Goal: Information Seeking & Learning: Learn about a topic

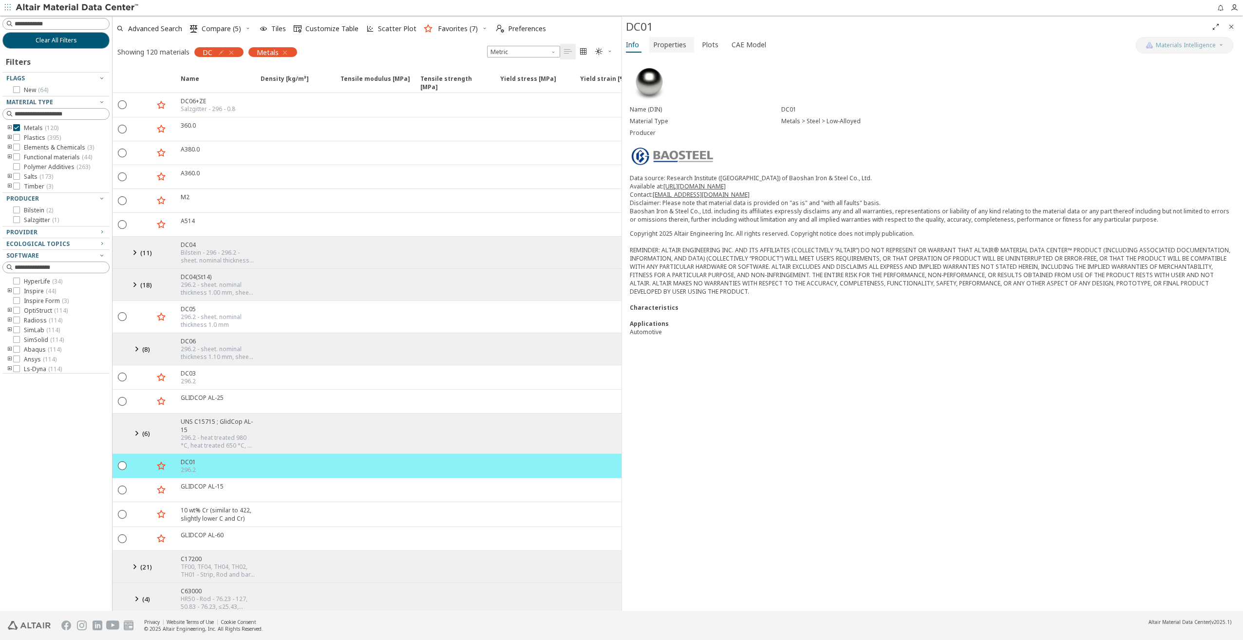
click at [673, 37] on span "Properties" at bounding box center [669, 45] width 33 height 16
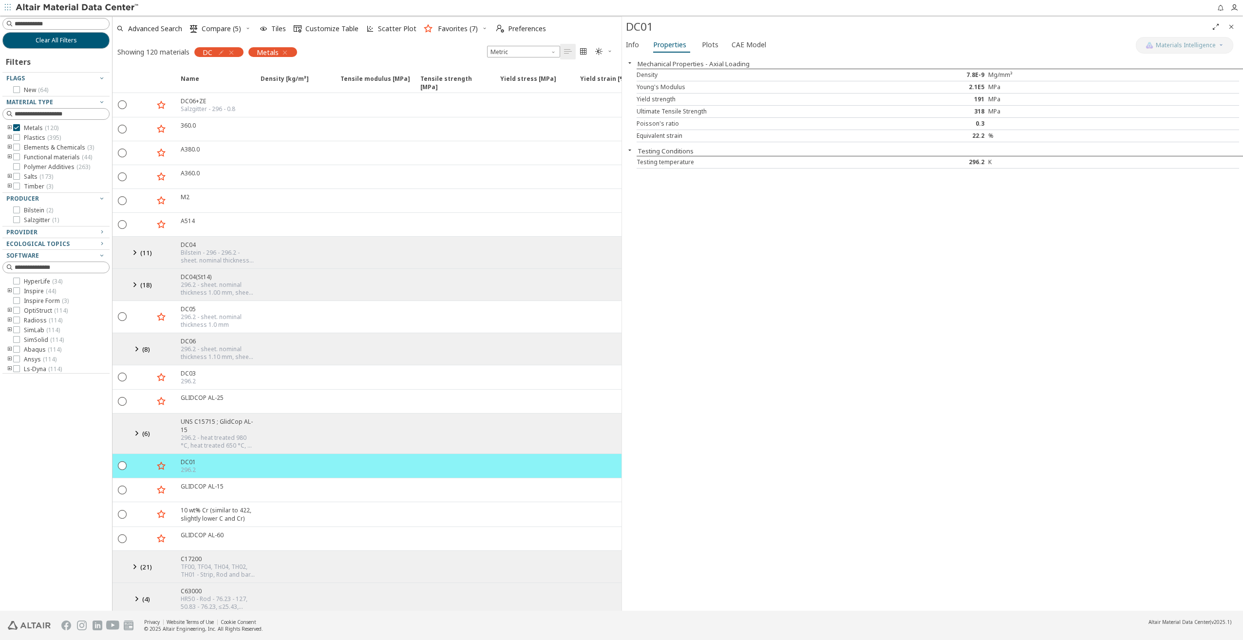
click at [134, 249] on icon at bounding box center [135, 252] width 12 height 12
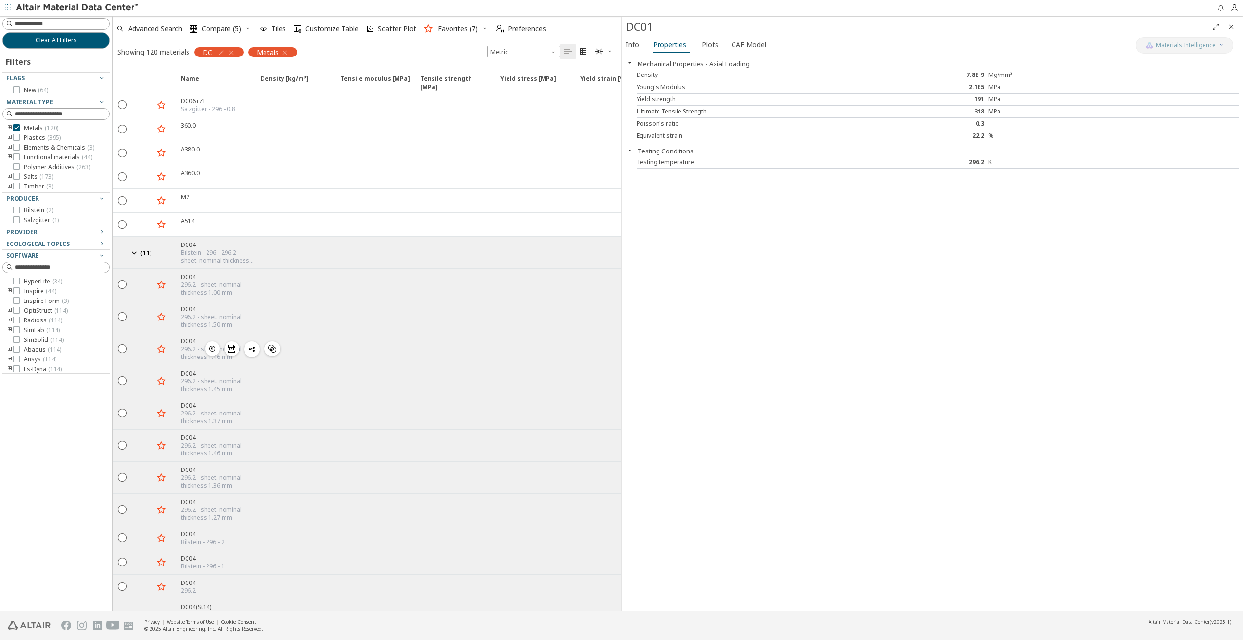
click at [210, 345] on icon "button" at bounding box center [212, 349] width 8 height 8
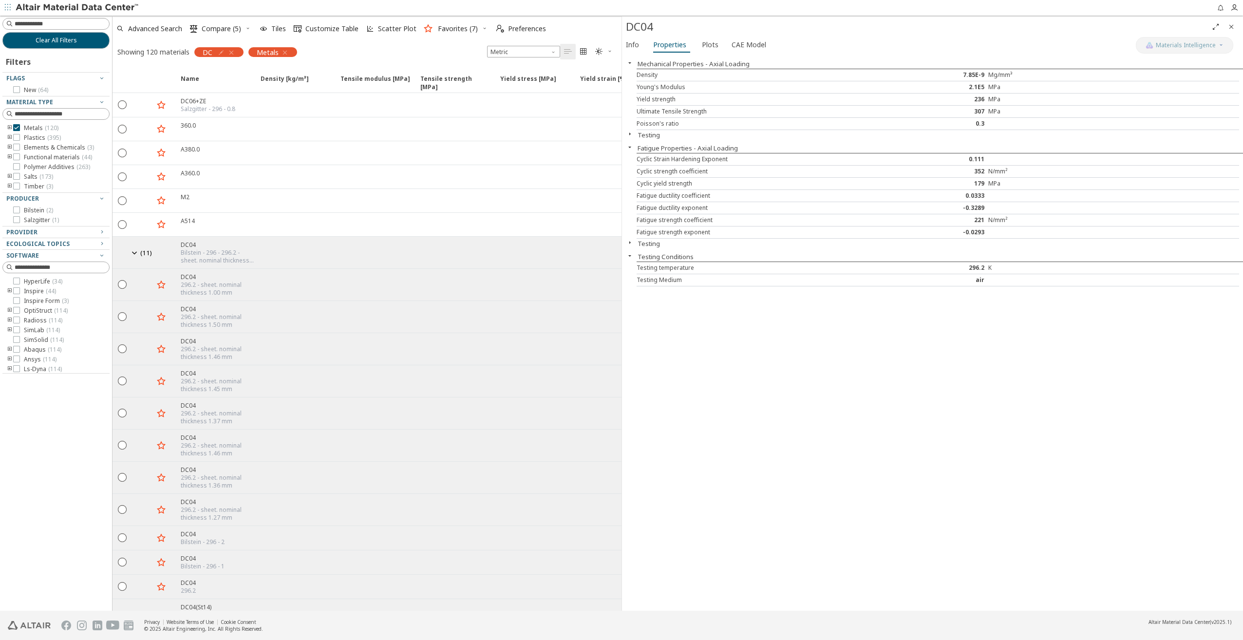
click at [647, 133] on button "Testing" at bounding box center [648, 135] width 22 height 9
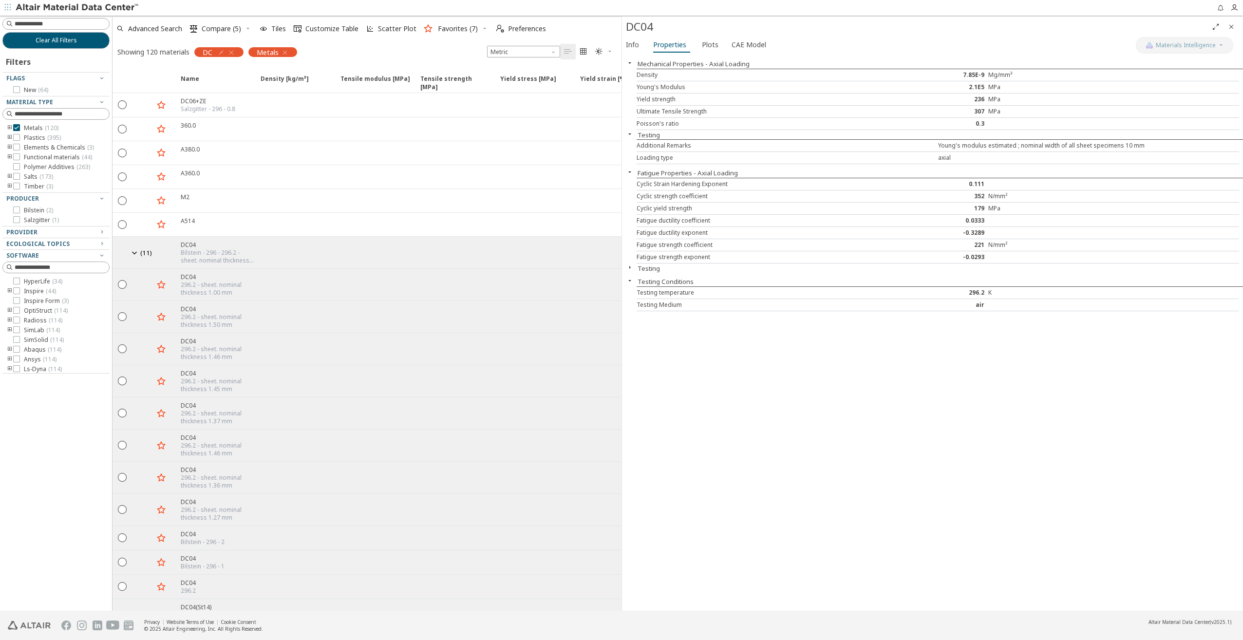
click at [647, 133] on button "Testing" at bounding box center [648, 135] width 22 height 9
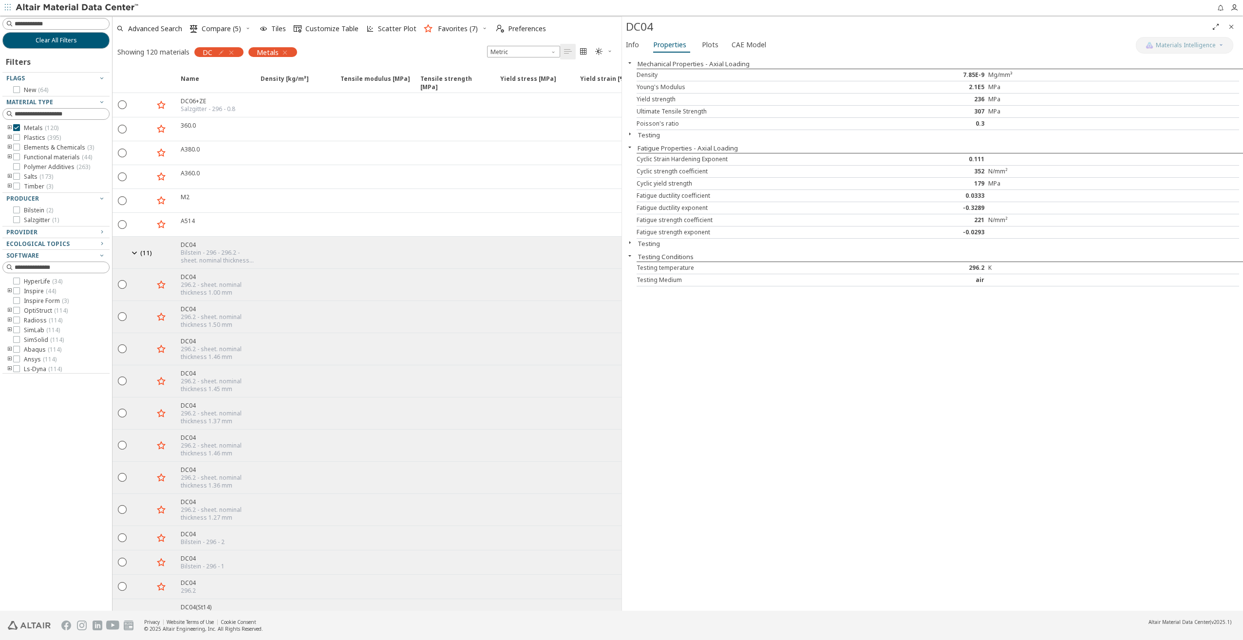
click at [638, 242] on button "Testing" at bounding box center [648, 243] width 22 height 9
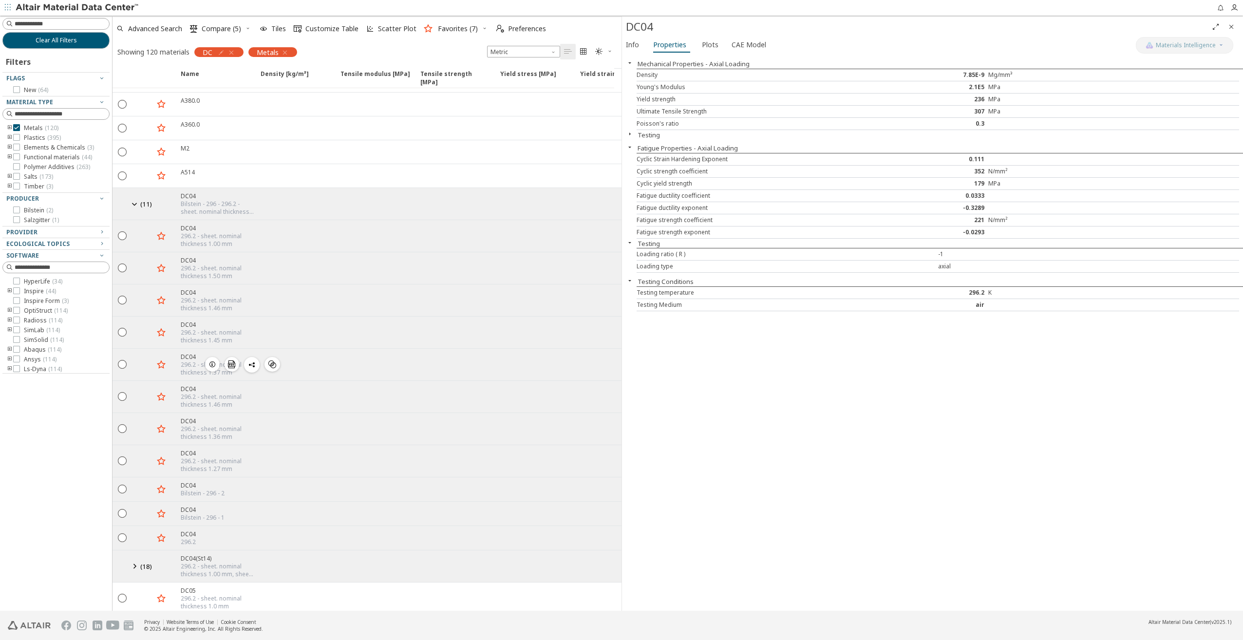
scroll to position [97, 0]
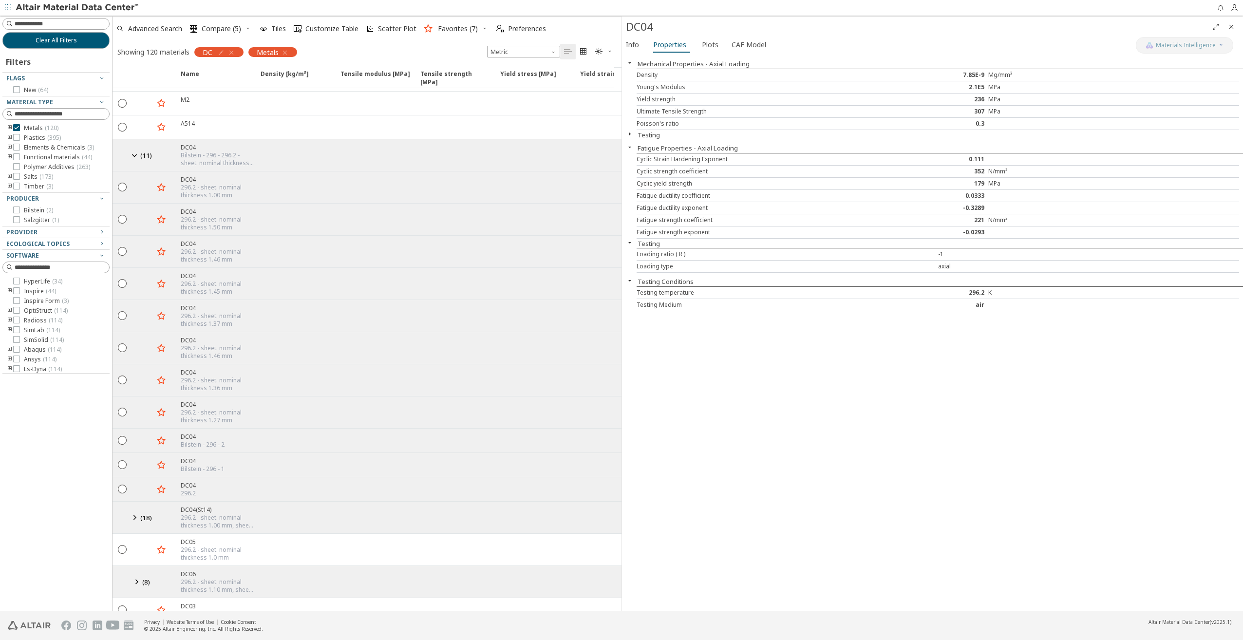
click at [136, 511] on icon at bounding box center [135, 517] width 12 height 12
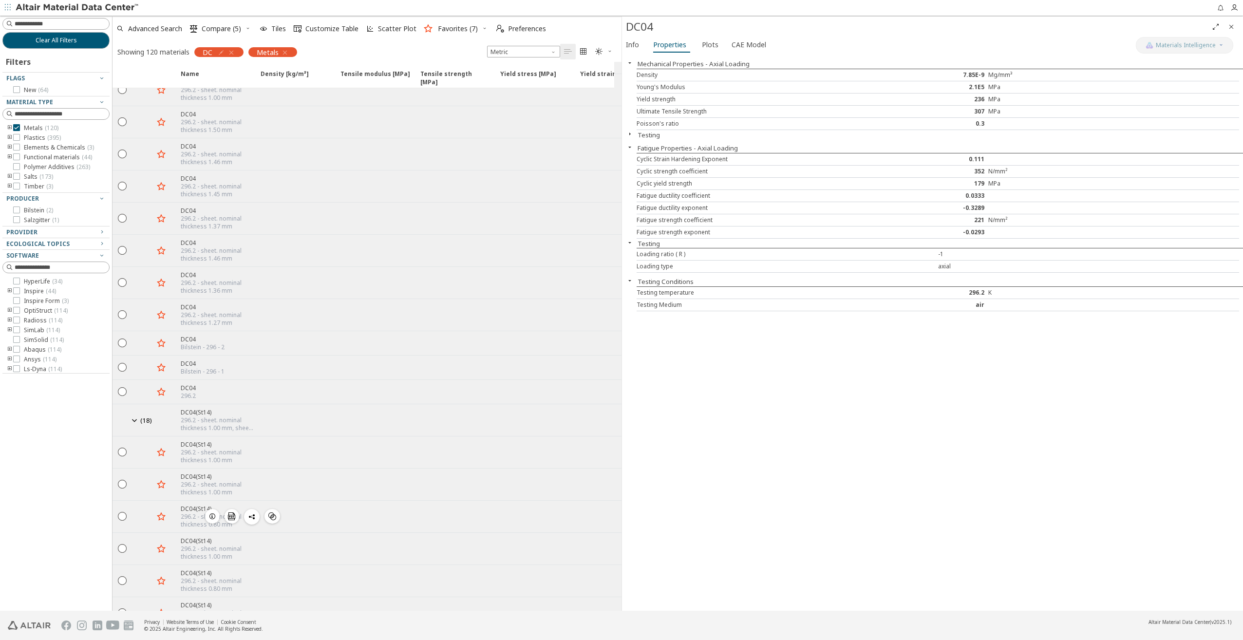
scroll to position [49, 0]
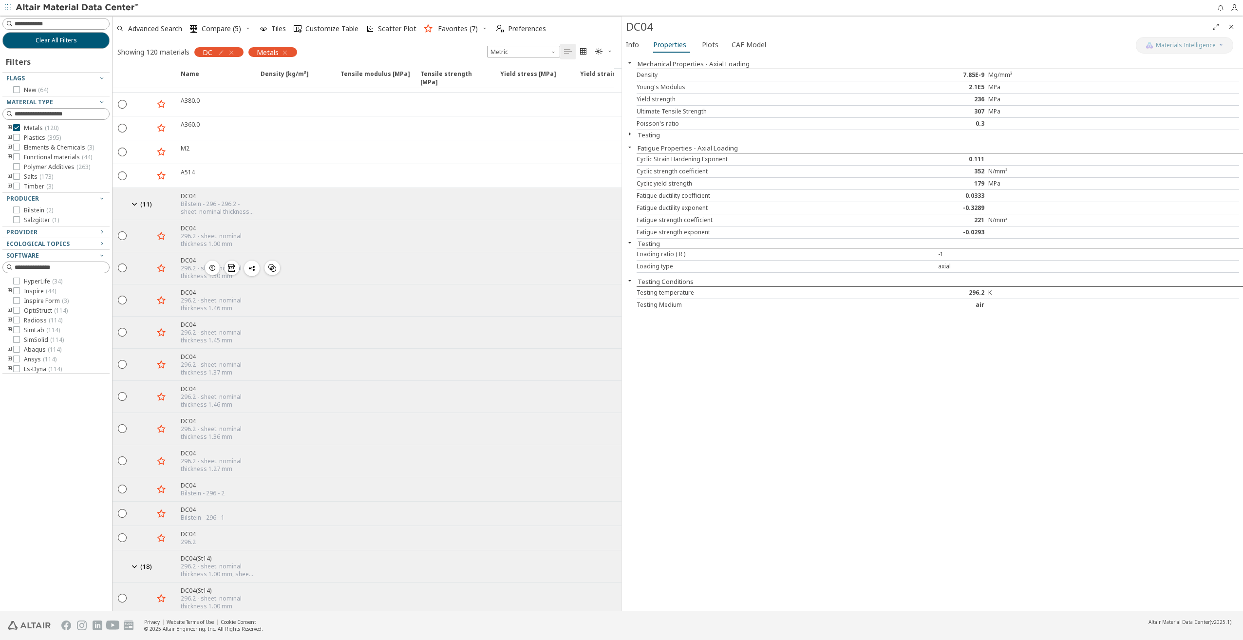
click at [214, 264] on icon "button" at bounding box center [212, 268] width 8 height 8
click at [630, 47] on span "Info" at bounding box center [632, 45] width 13 height 16
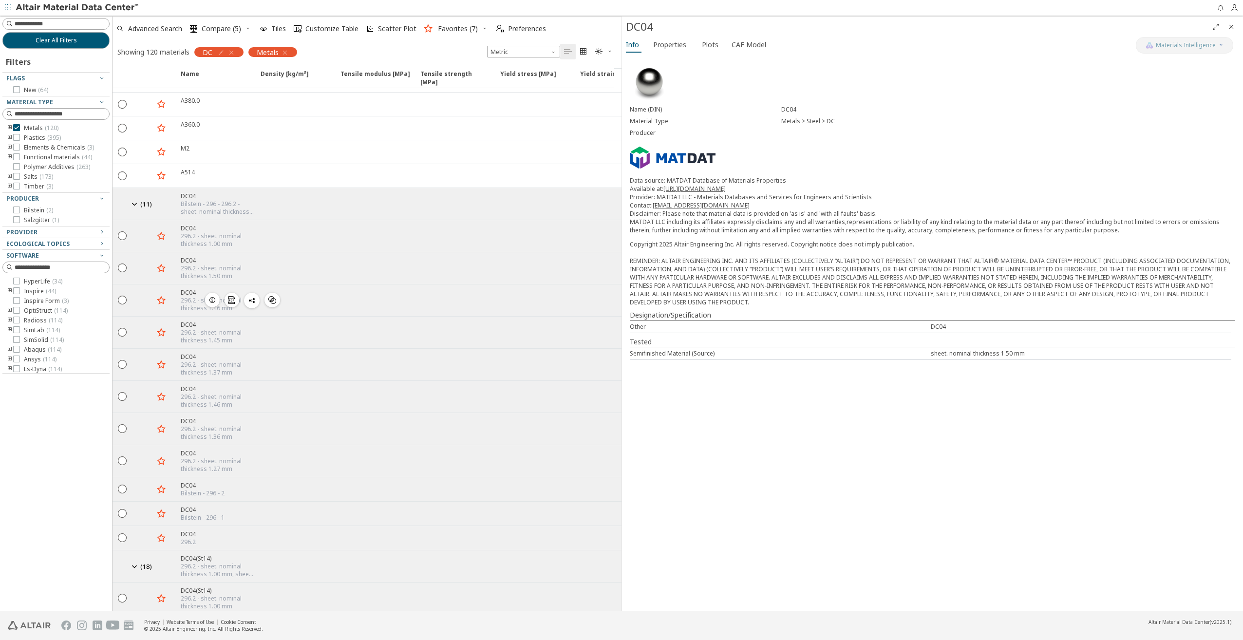
click at [211, 297] on icon "button" at bounding box center [212, 300] width 8 height 8
click at [671, 44] on span "Properties" at bounding box center [669, 45] width 33 height 16
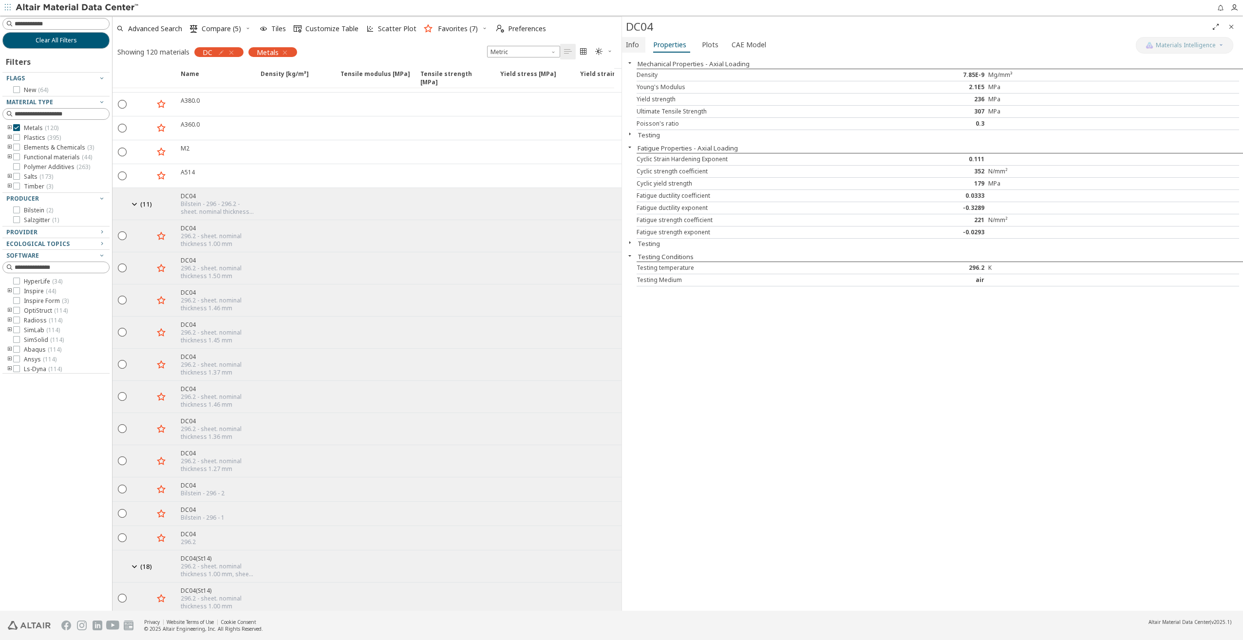
click at [642, 46] on button "Info" at bounding box center [633, 45] width 23 height 16
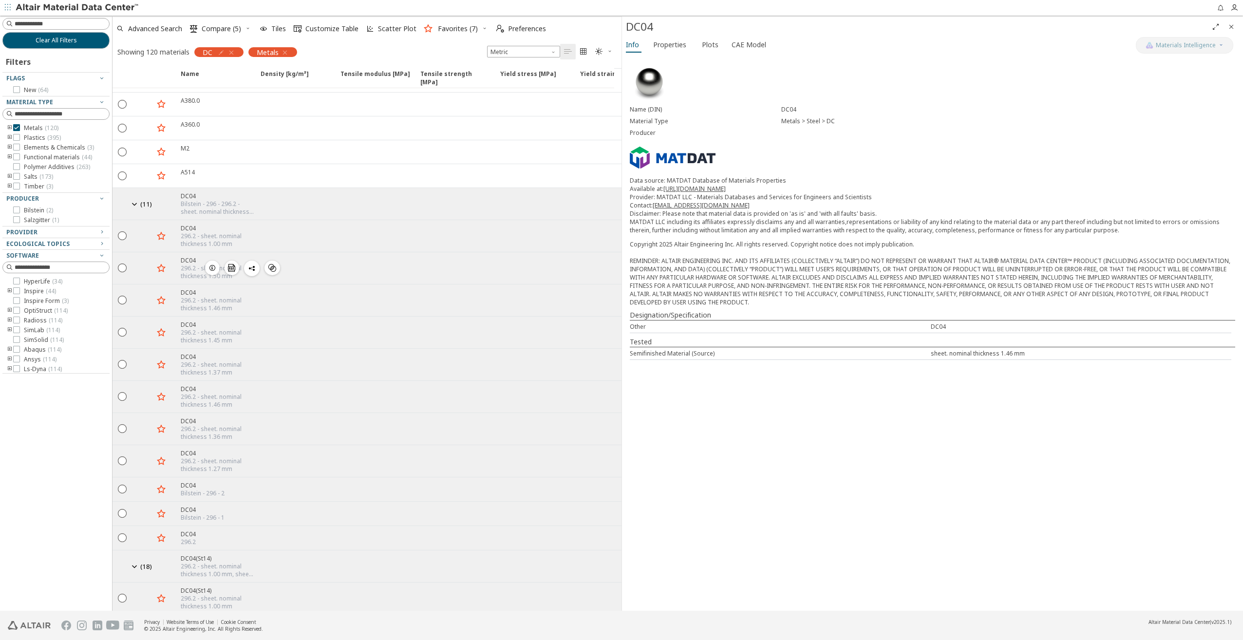
click at [215, 265] on icon "button" at bounding box center [212, 268] width 8 height 8
click at [667, 50] on span "Properties" at bounding box center [669, 45] width 33 height 16
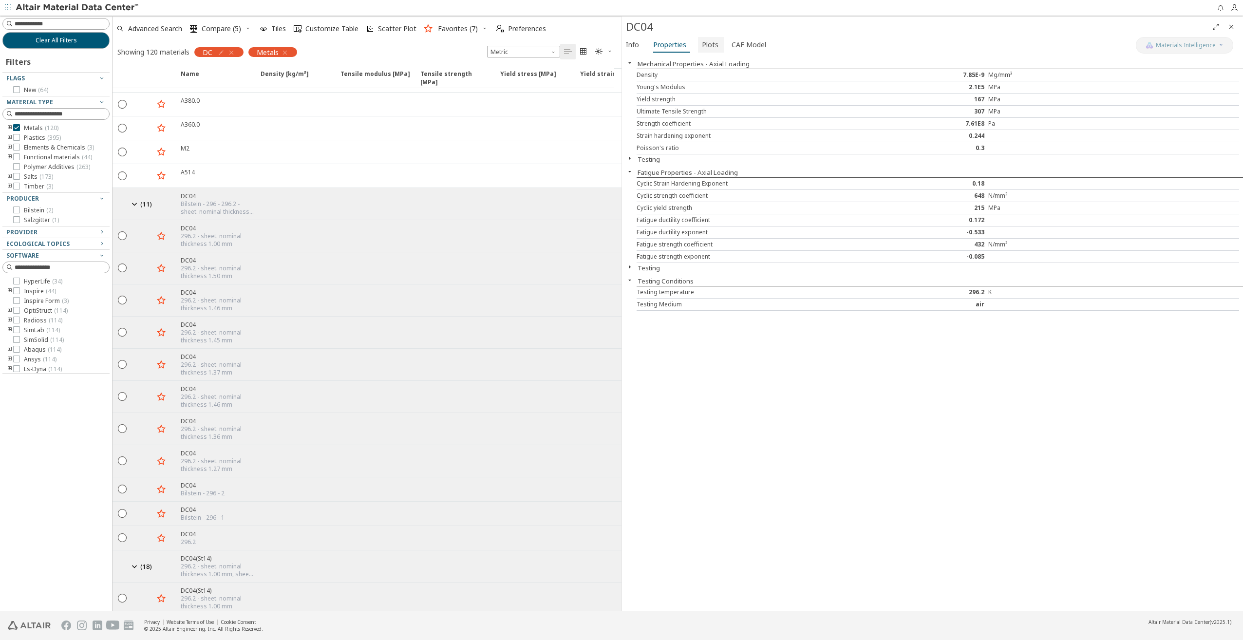
click at [706, 47] on span "Plots" at bounding box center [710, 45] width 17 height 16
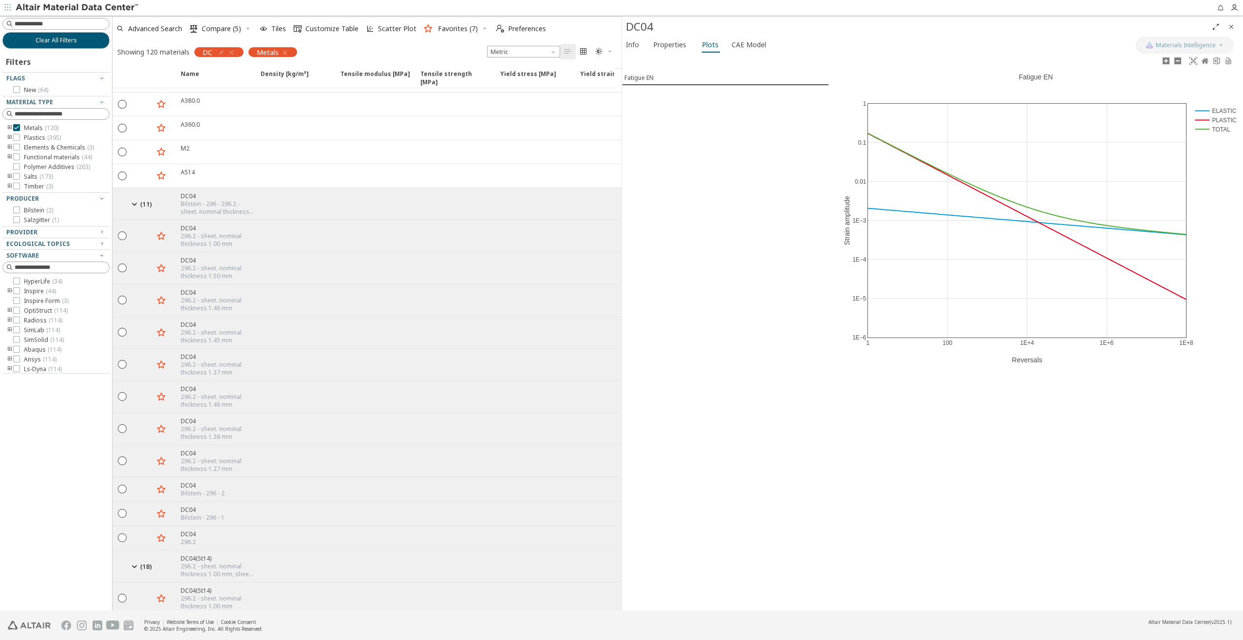
click at [1213, 129] on rect at bounding box center [1214, 129] width 42 height 9
click at [1209, 119] on rect at bounding box center [1214, 119] width 42 height 9
click at [1202, 129] on rect at bounding box center [1214, 129] width 42 height 9
click at [212, 329] on icon "button" at bounding box center [212, 332] width 8 height 8
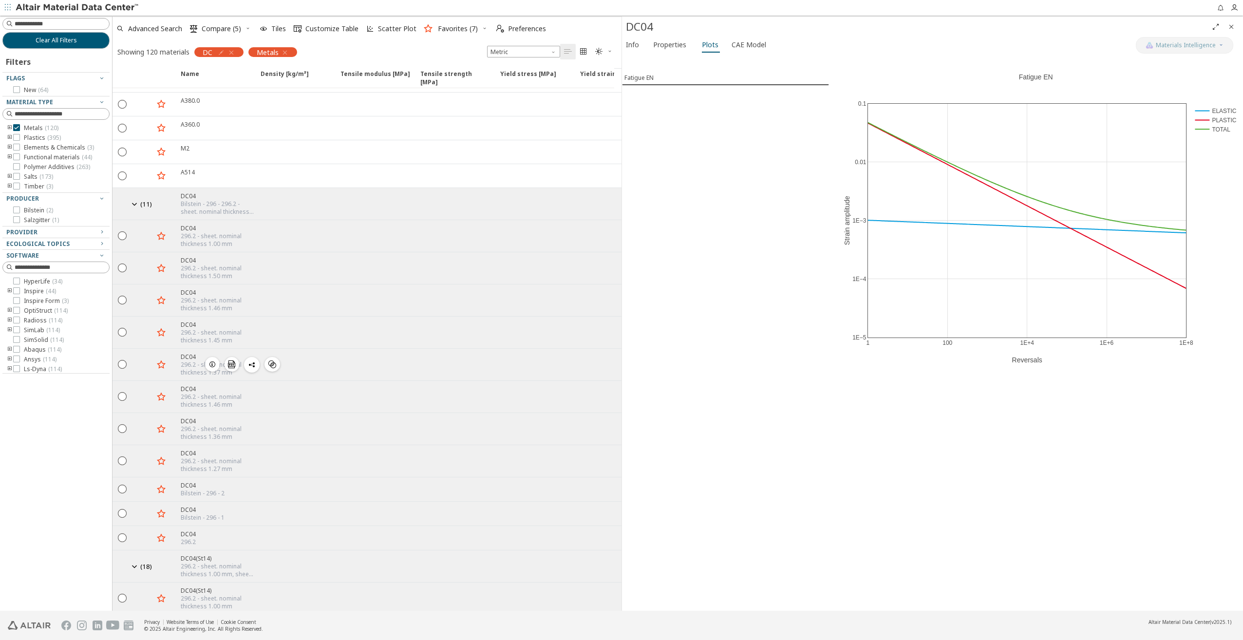
click at [211, 360] on icon "button" at bounding box center [212, 364] width 8 height 8
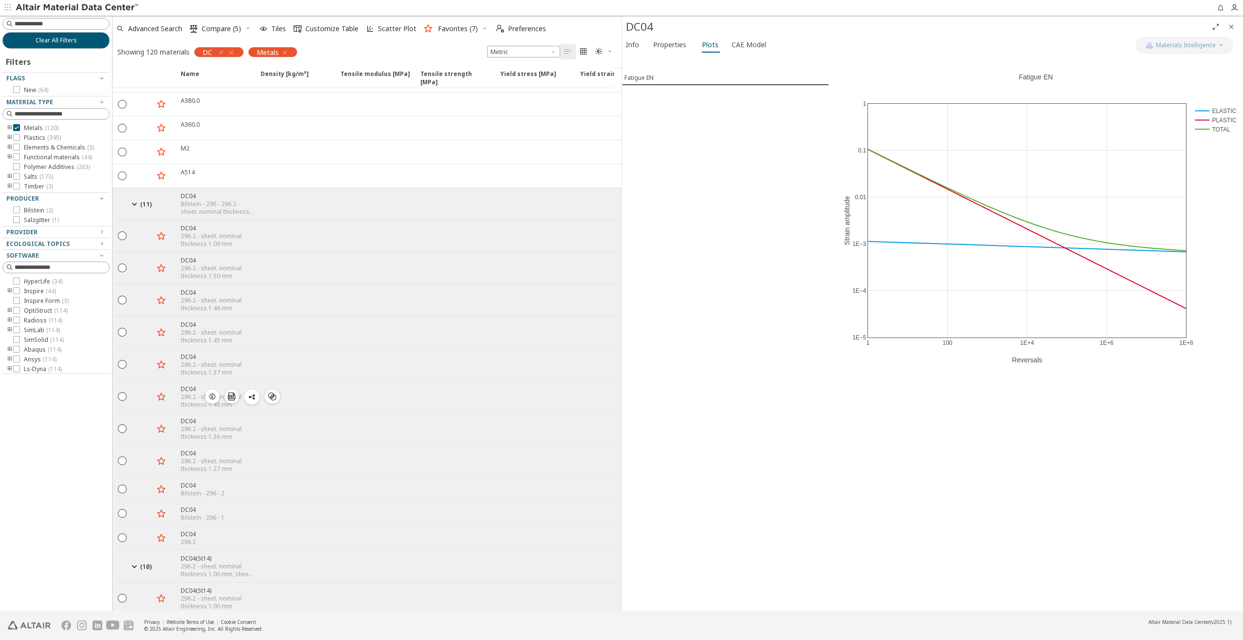
click at [215, 393] on icon "button" at bounding box center [212, 397] width 8 height 8
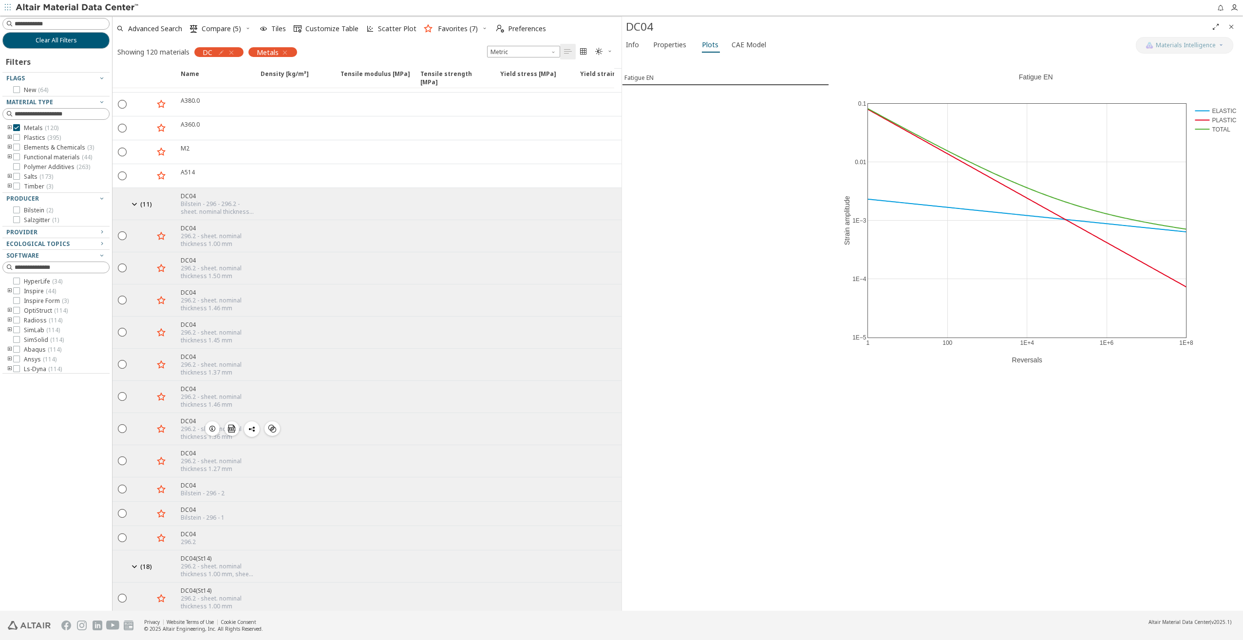
click at [213, 425] on icon "button" at bounding box center [212, 429] width 8 height 8
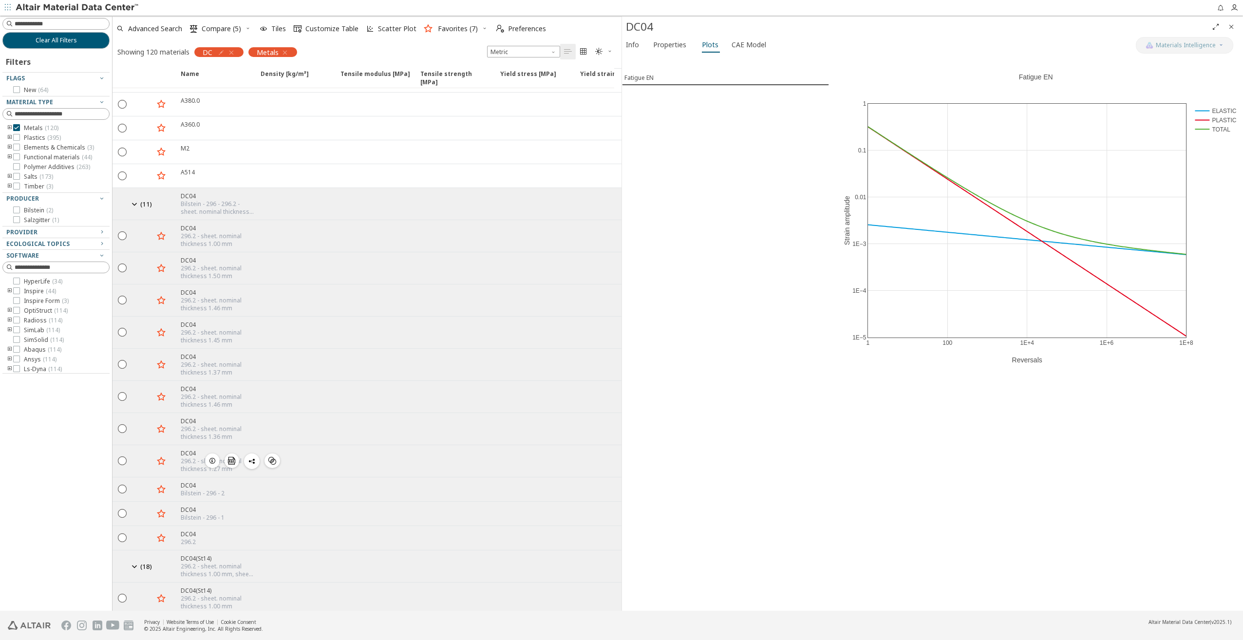
click at [213, 457] on icon "button" at bounding box center [212, 461] width 8 height 8
click at [210, 485] on icon "button" at bounding box center [212, 489] width 8 height 8
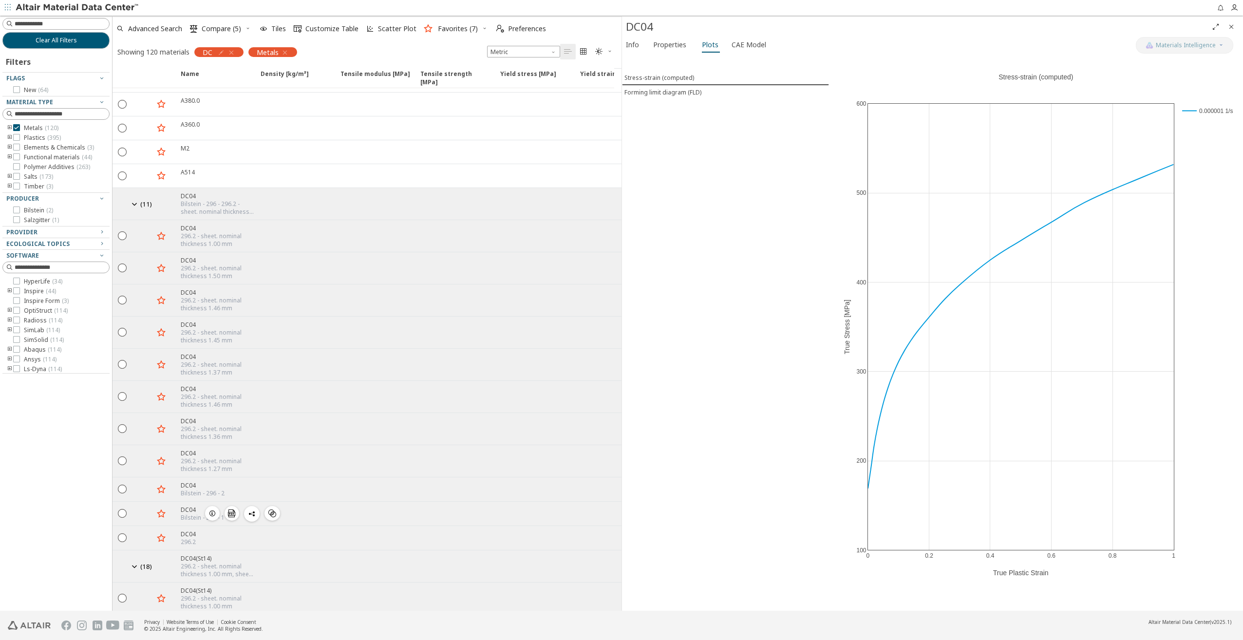
click at [211, 509] on icon "button" at bounding box center [212, 513] width 8 height 8
click at [213, 534] on icon "button" at bounding box center [212, 538] width 8 height 8
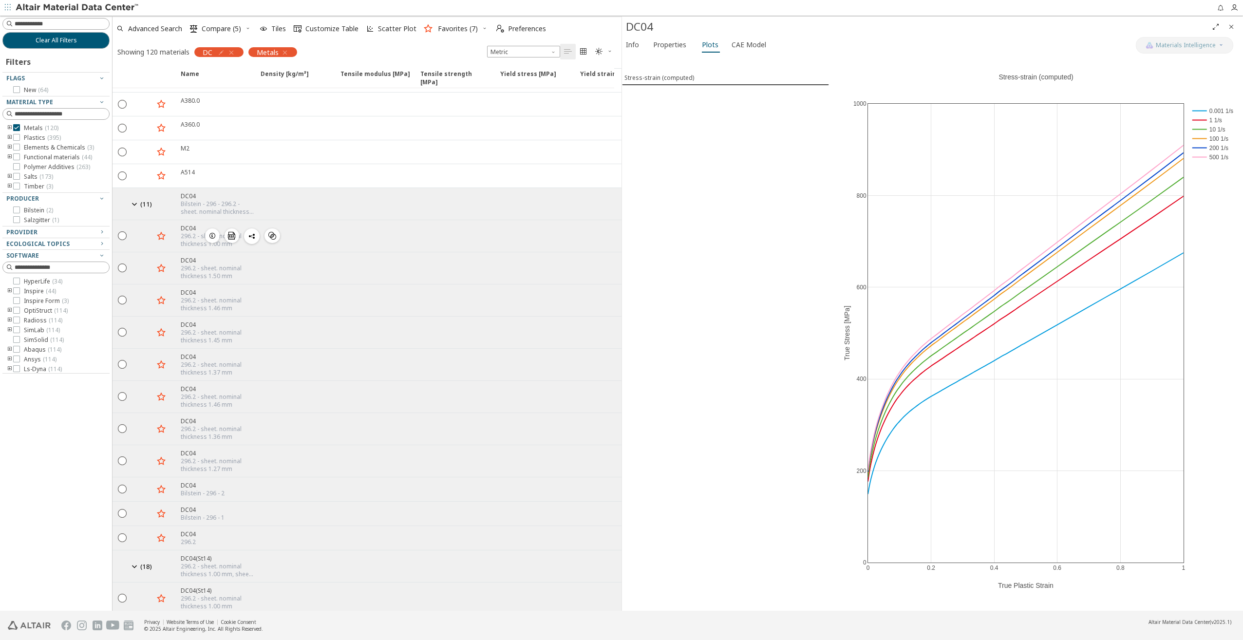
click at [215, 234] on icon "button" at bounding box center [212, 236] width 8 height 8
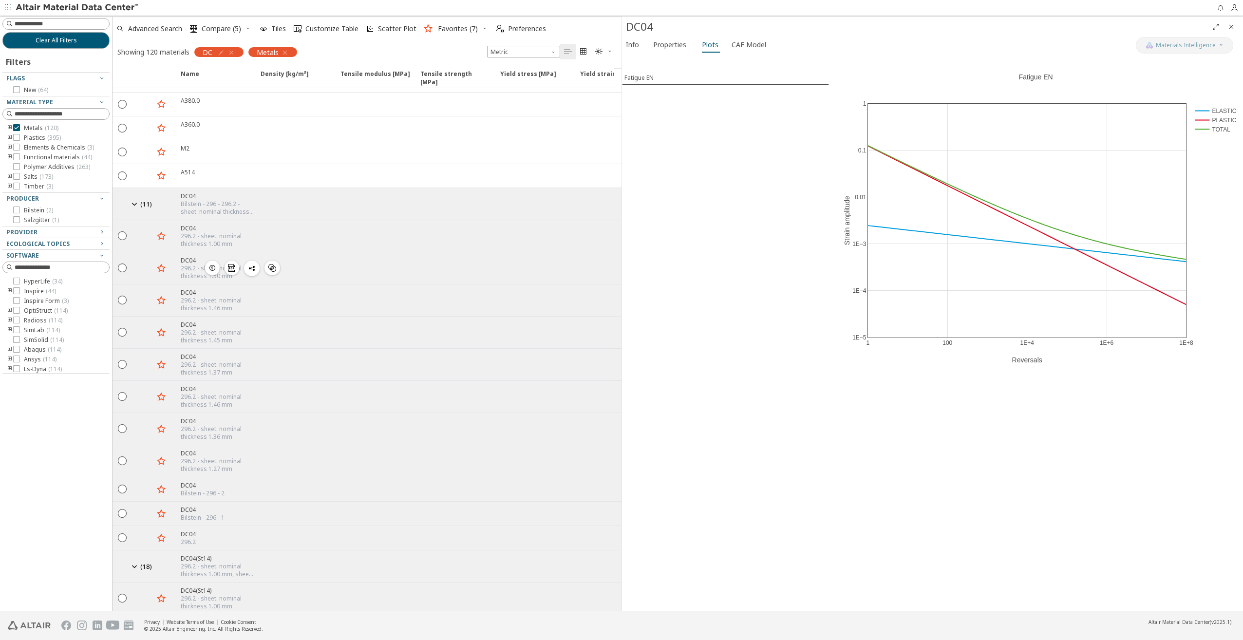
click at [213, 265] on icon "button" at bounding box center [212, 268] width 8 height 8
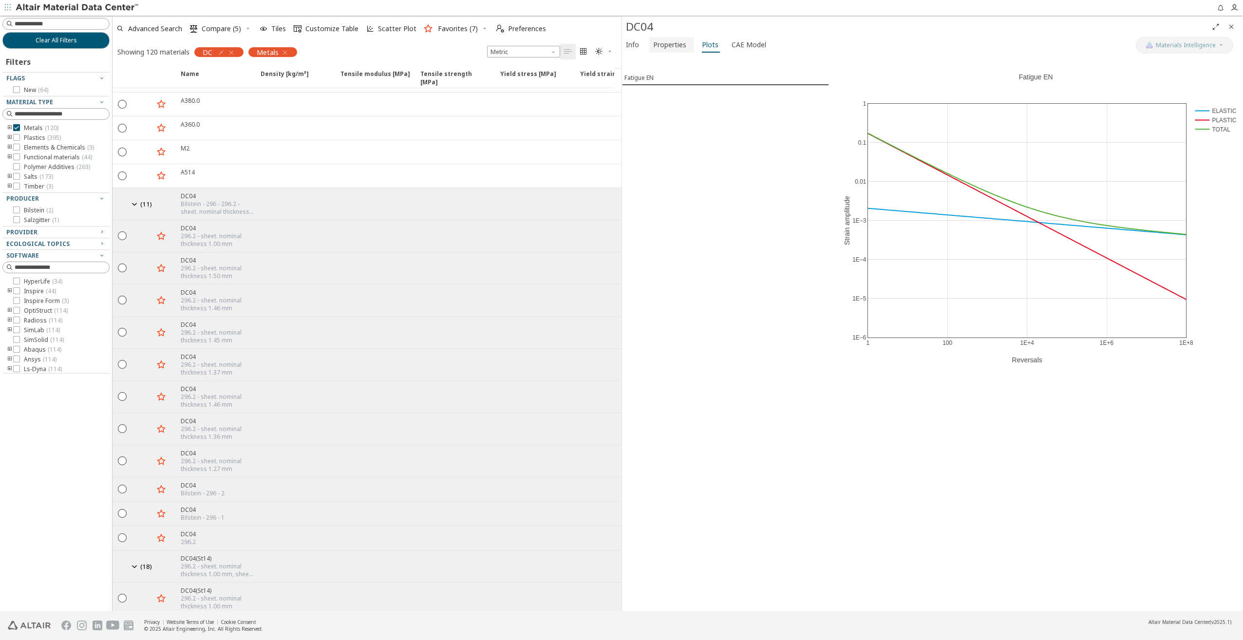
click at [663, 47] on span "Properties" at bounding box center [669, 45] width 33 height 16
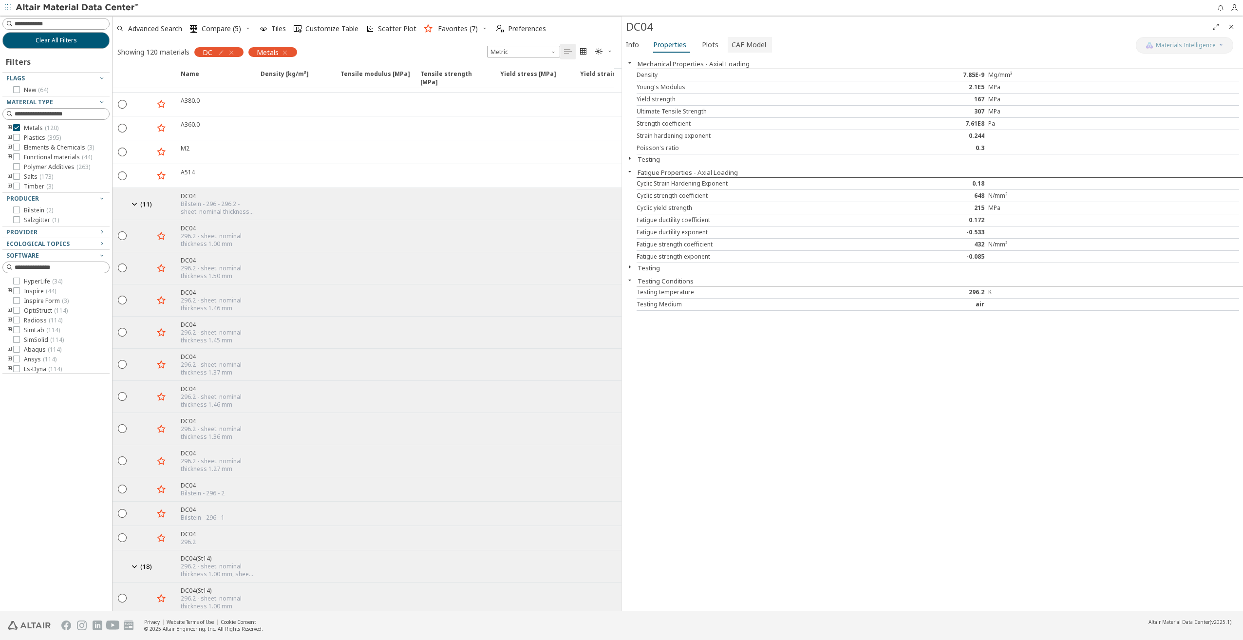
click at [741, 45] on span "CAE Model" at bounding box center [748, 45] width 35 height 16
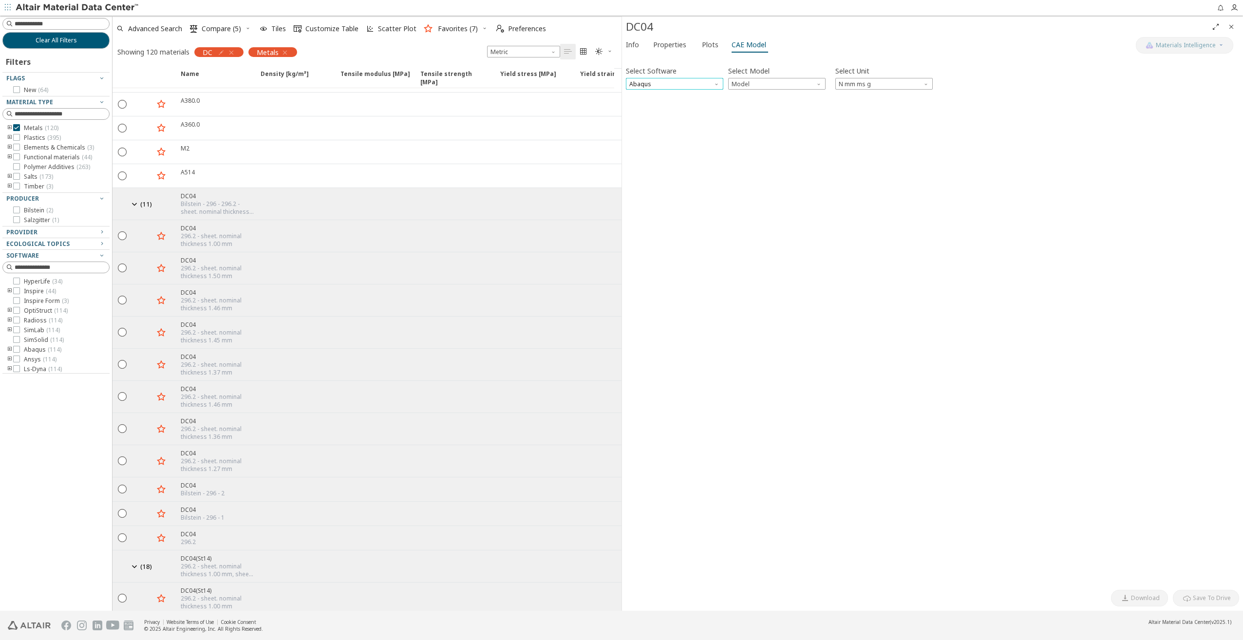
click at [701, 80] on span "Abaqus" at bounding box center [674, 84] width 97 height 12
click at [741, 78] on span "Model" at bounding box center [776, 84] width 97 height 12
click at [746, 91] on button "Elastic" at bounding box center [776, 95] width 97 height 12
click at [639, 102] on span "button" at bounding box center [634, 103] width 12 height 9
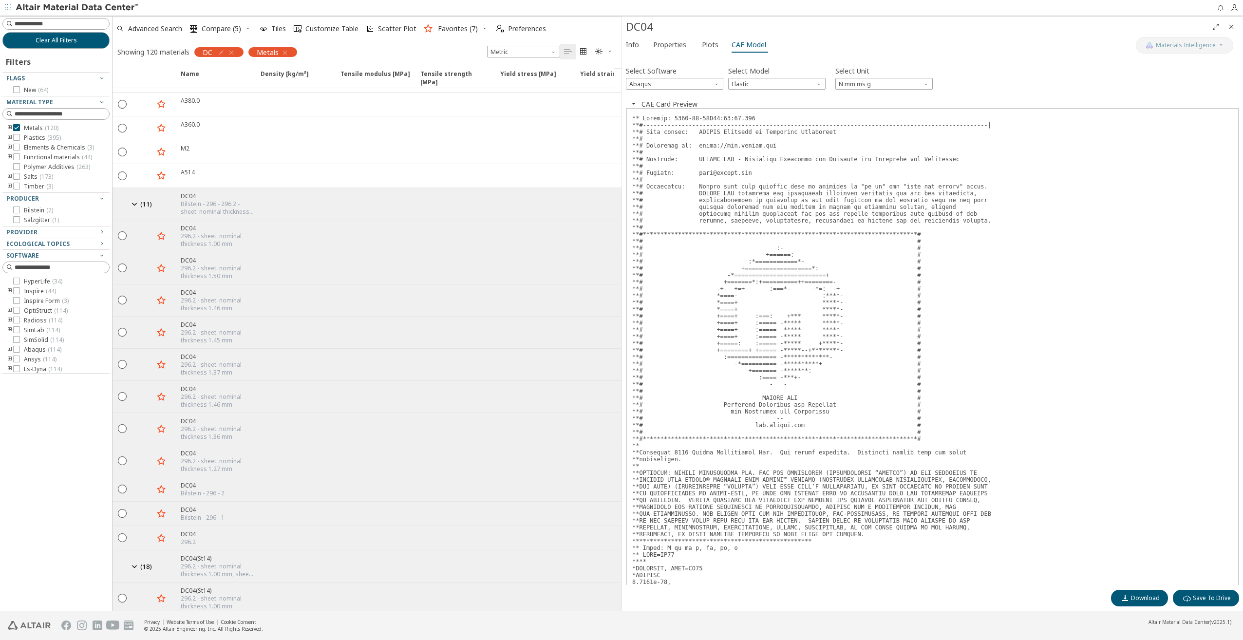
scroll to position [56, 0]
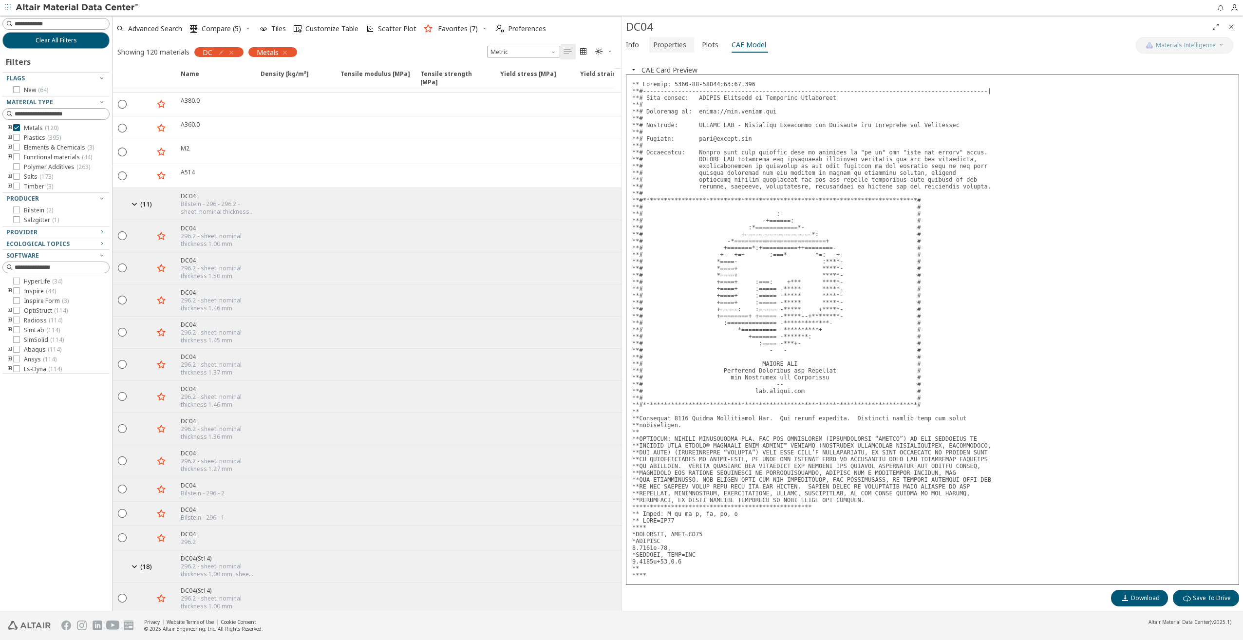
click at [677, 48] on span "Properties" at bounding box center [669, 45] width 33 height 16
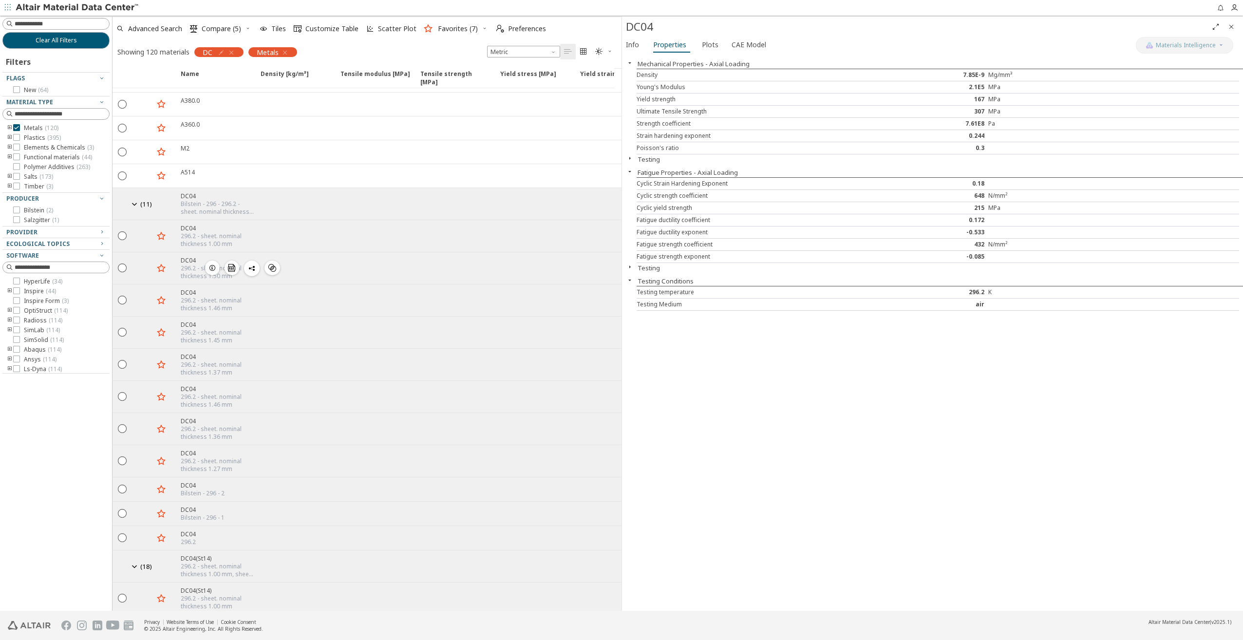
click at [214, 264] on icon "button" at bounding box center [212, 268] width 8 height 8
click at [215, 296] on icon "button" at bounding box center [212, 300] width 8 height 8
click at [211, 328] on icon "button" at bounding box center [212, 332] width 8 height 8
click at [212, 360] on icon "button" at bounding box center [212, 364] width 8 height 8
